Goal: Task Accomplishment & Management: Use online tool/utility

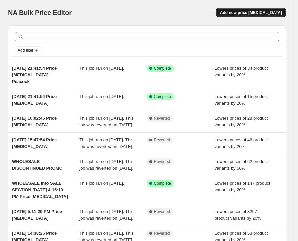
click at [271, 14] on span "Add new price [MEDICAL_DATA]" at bounding box center [251, 12] width 62 height 5
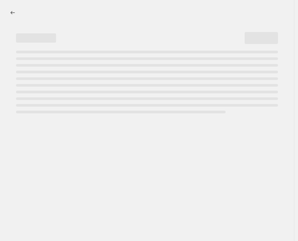
select select "percentage"
